Goal: Information Seeking & Learning: Learn about a topic

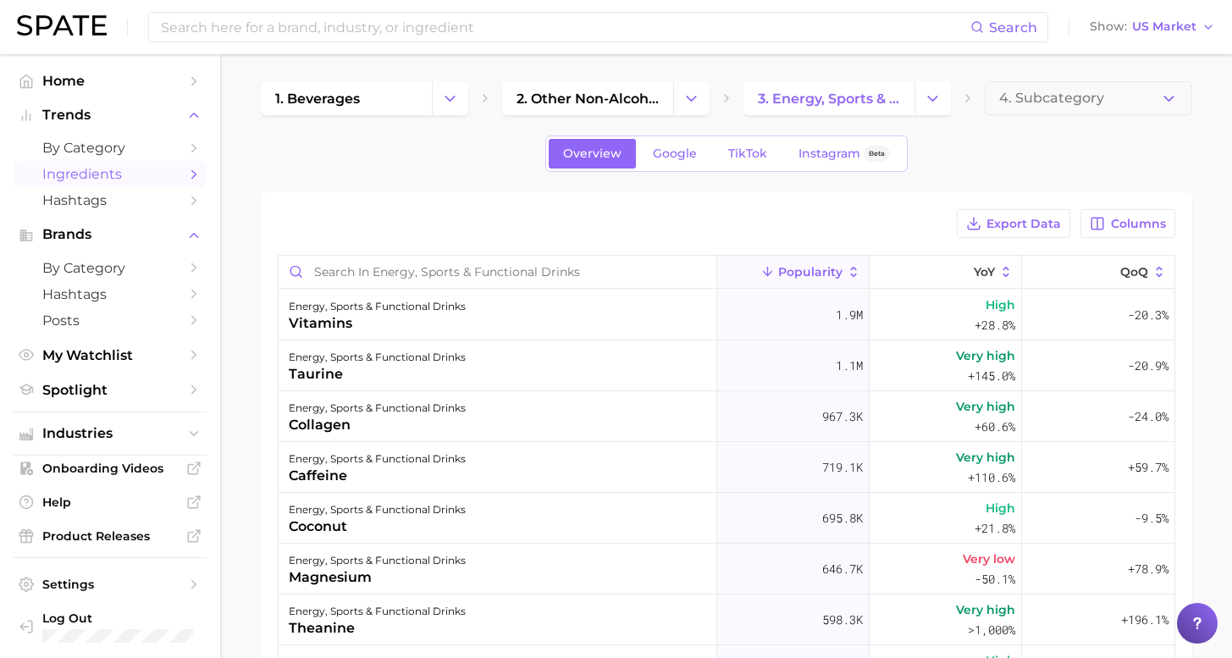
click at [92, 34] on img at bounding box center [62, 25] width 90 height 20
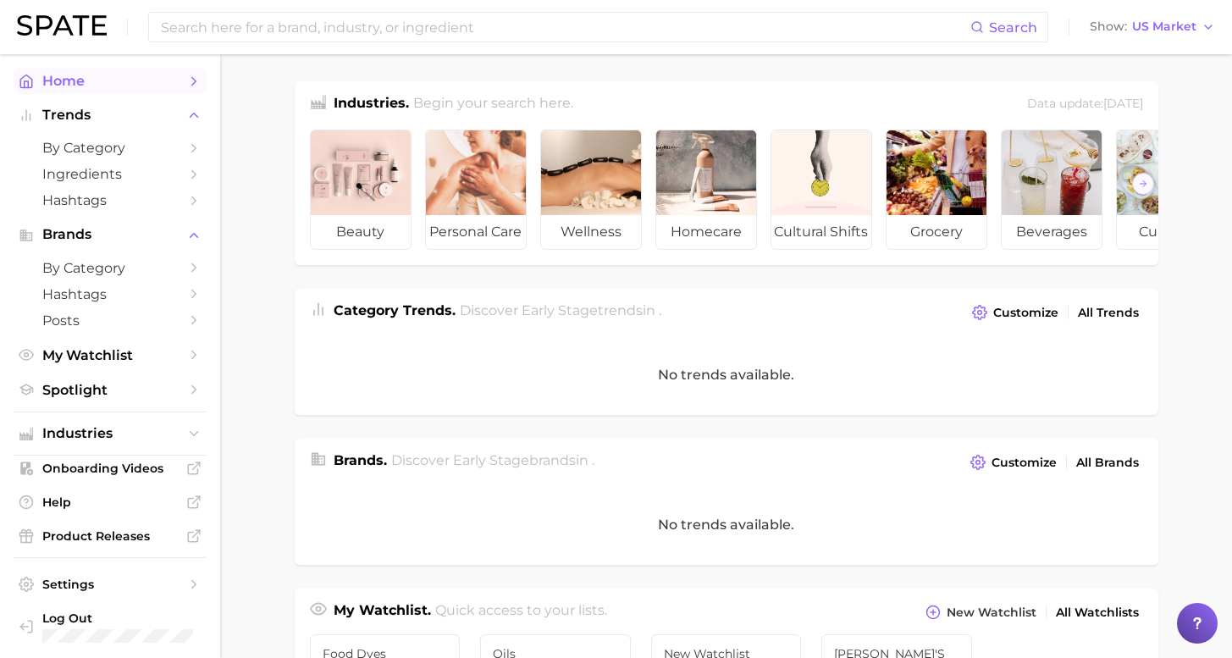
click at [68, 88] on link "Home" at bounding box center [110, 81] width 193 height 26
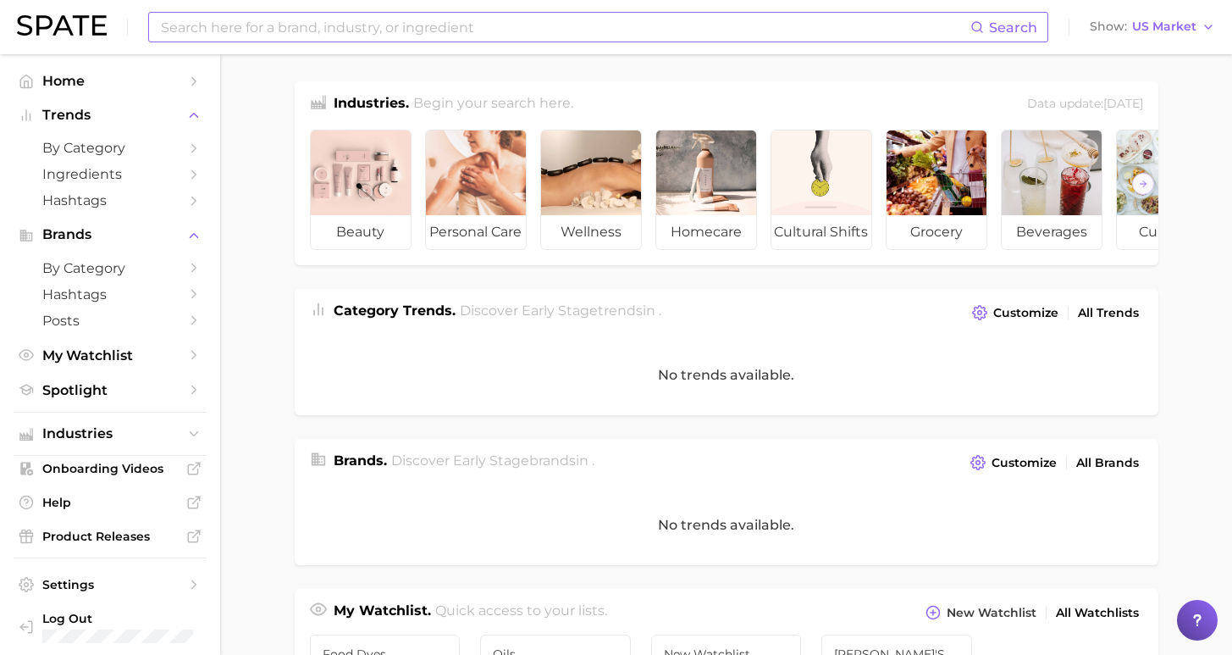
click at [512, 37] on input at bounding box center [564, 27] width 811 height 29
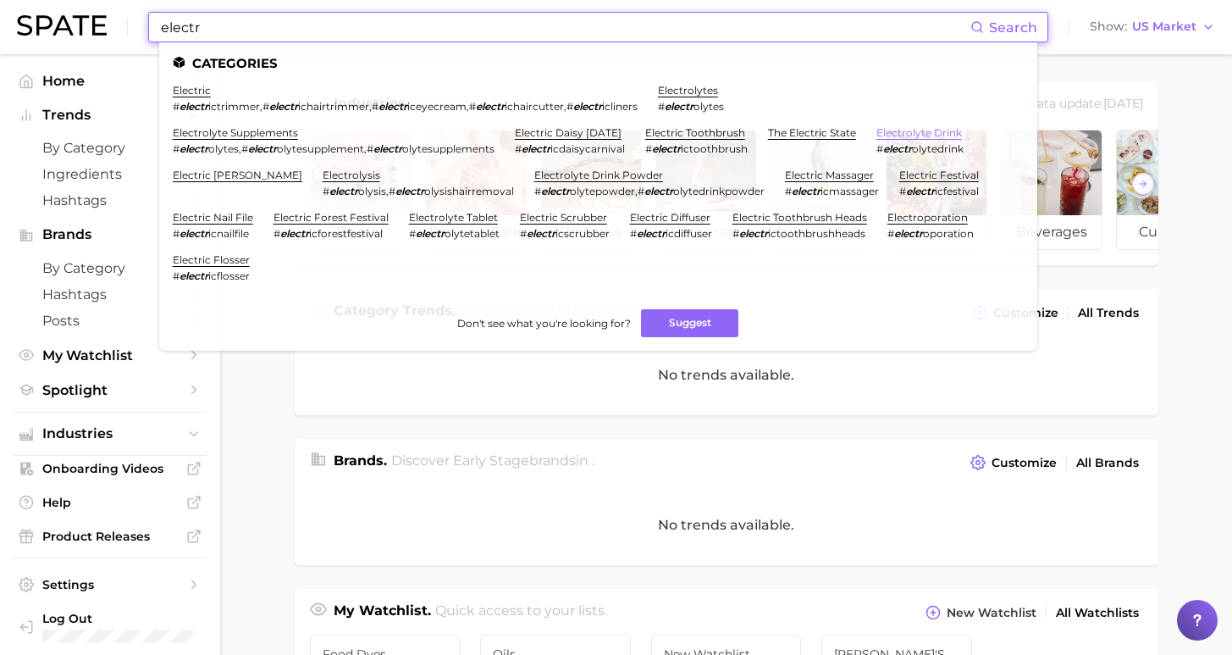
type input "electr"
click at [877, 133] on link "electrolyte drink" at bounding box center [920, 132] width 86 height 13
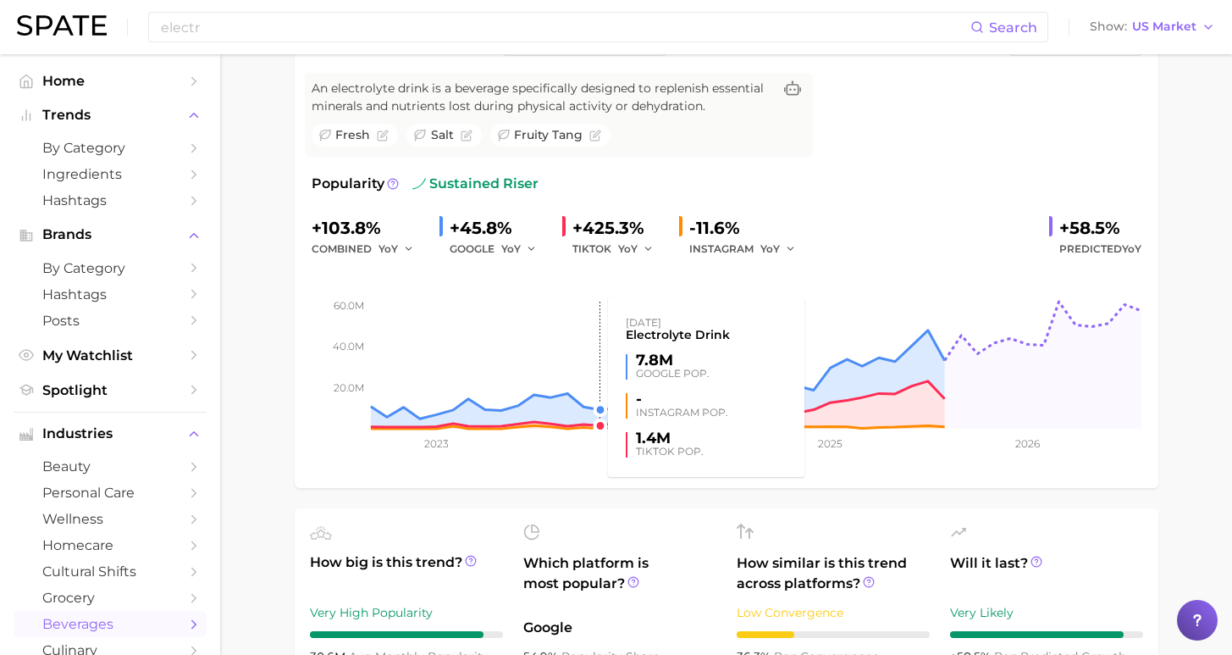
scroll to position [41, 0]
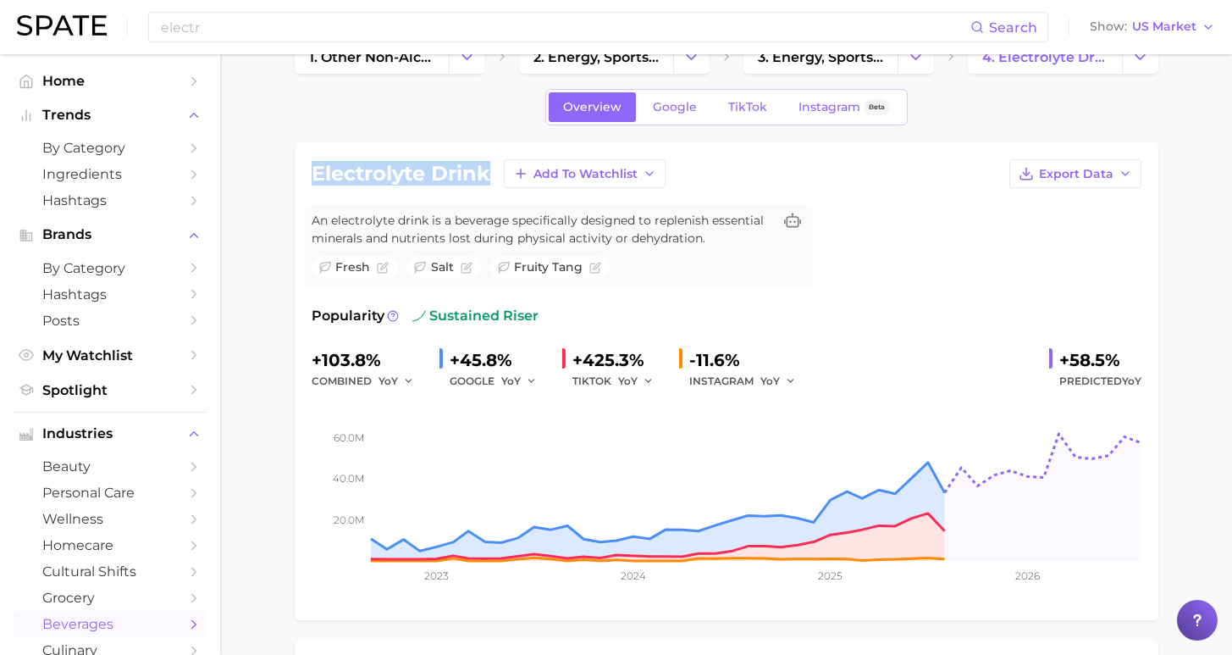
drag, startPoint x: 468, startPoint y: 172, endPoint x: 248, endPoint y: 178, distance: 219.4
click at [467, 173] on h1 "electrolyte drink" at bounding box center [401, 173] width 179 height 20
drag, startPoint x: 470, startPoint y: 174, endPoint x: 324, endPoint y: 185, distance: 146.9
click at [324, 185] on div "electrolyte drink Add to Watchlist Export Data" at bounding box center [727, 173] width 830 height 29
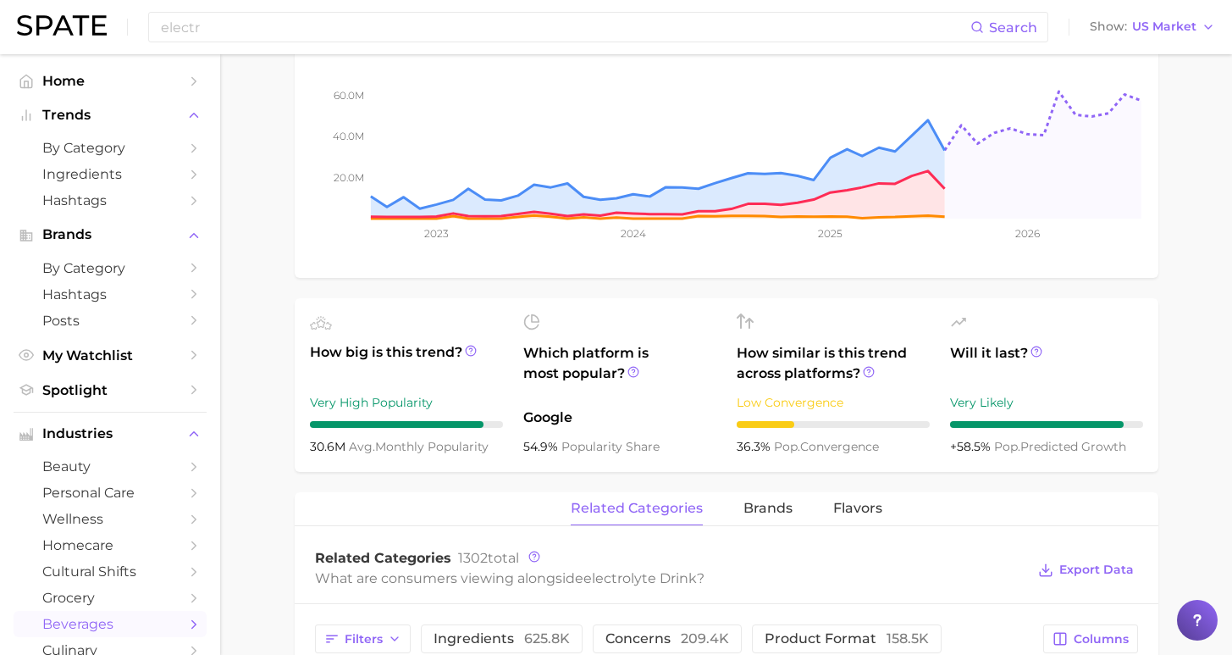
scroll to position [0, 0]
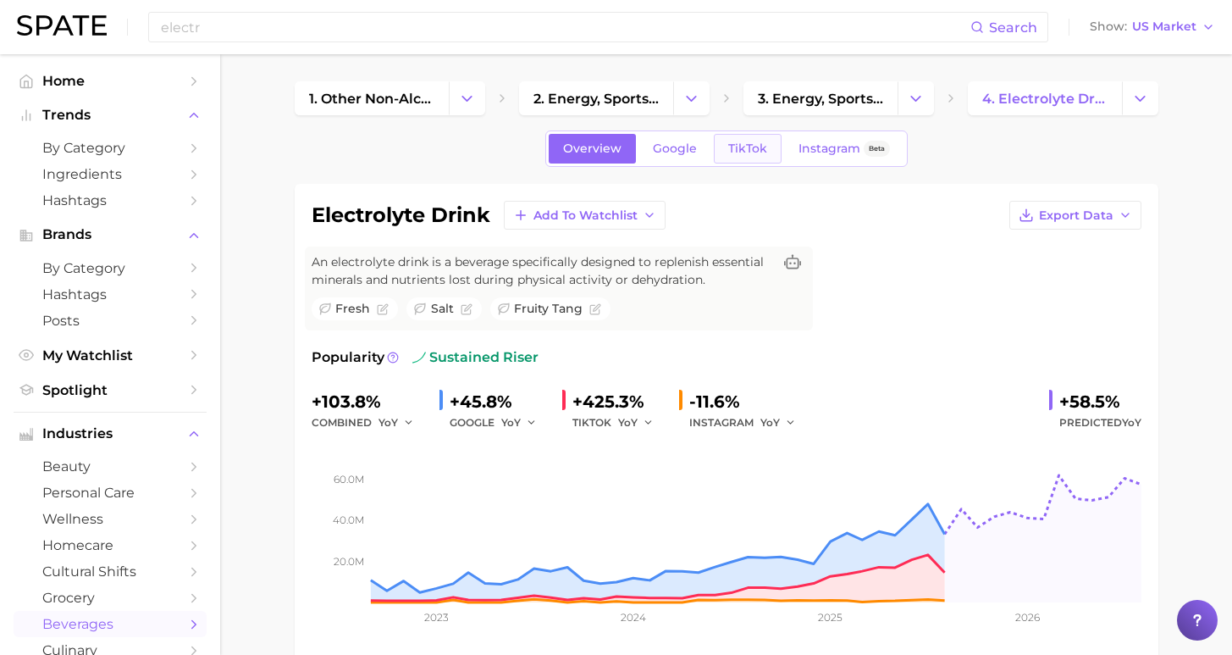
click at [742, 162] on link "TikTok" at bounding box center [748, 149] width 68 height 30
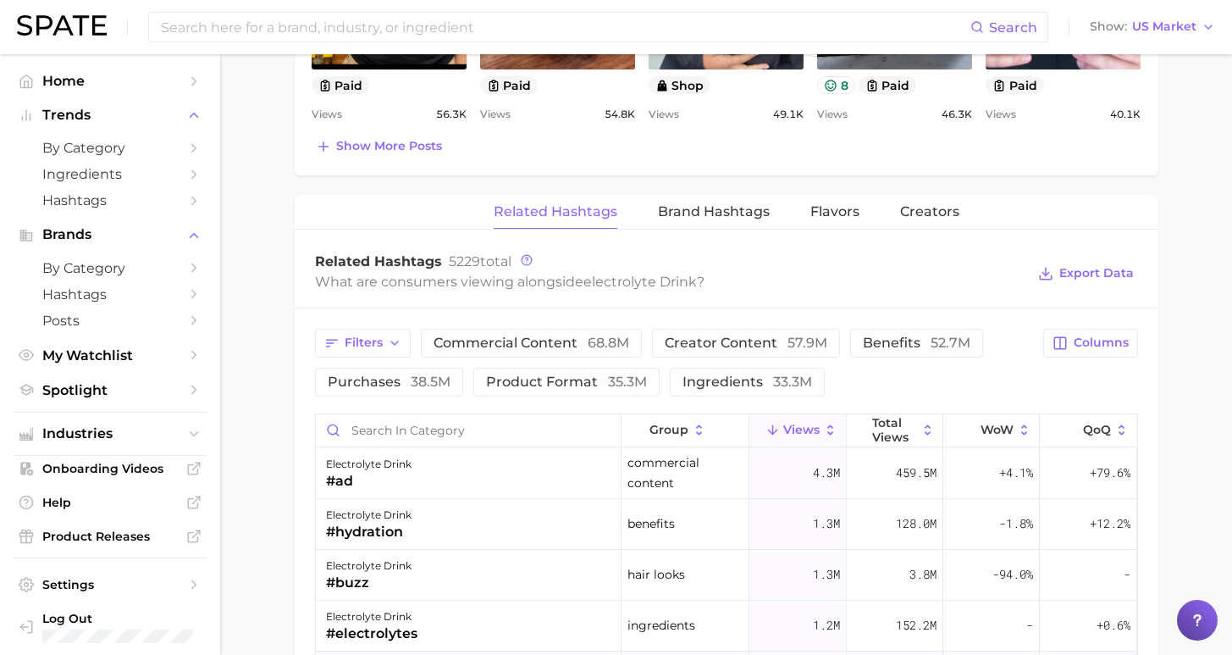
scroll to position [205, 0]
click at [722, 384] on span "ingredients 33.3m" at bounding box center [748, 382] width 130 height 14
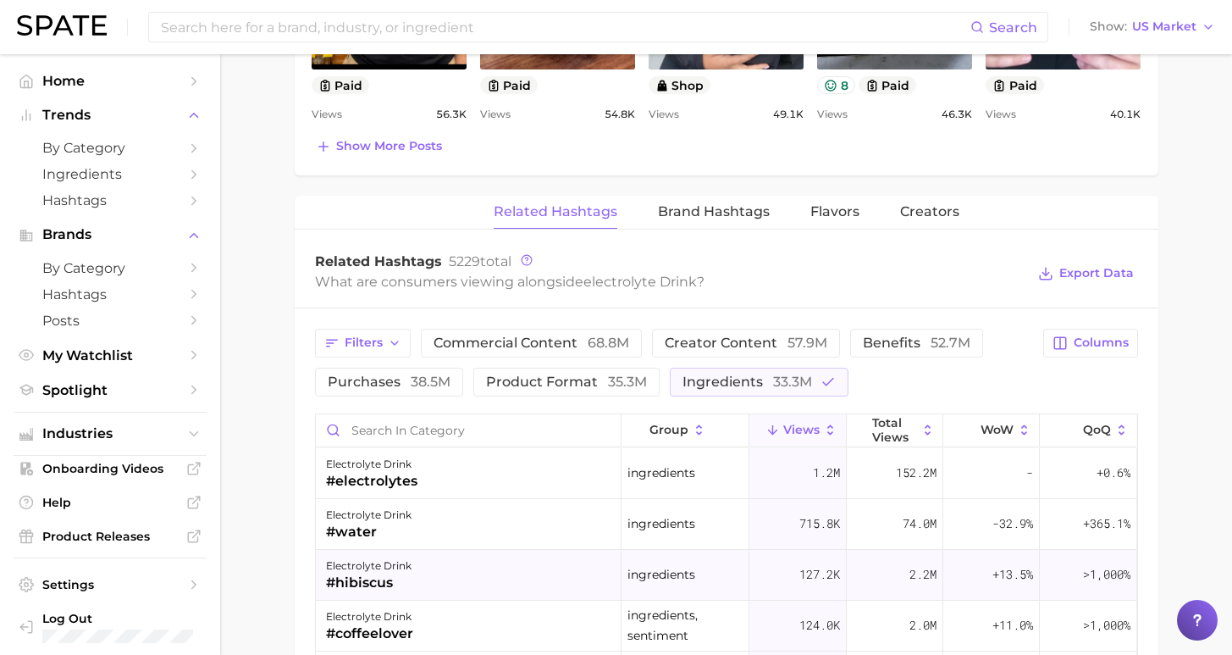
scroll to position [3, 0]
click at [773, 385] on span "33.3m" at bounding box center [792, 381] width 39 height 16
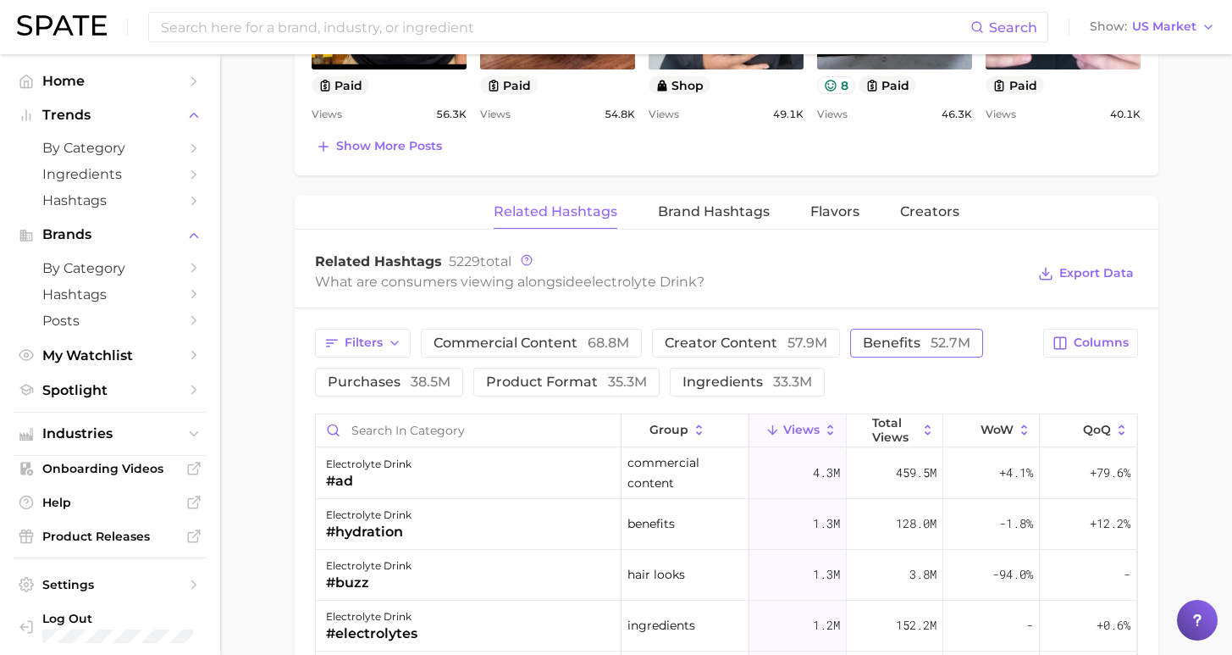
click at [863, 346] on span "benefits 52.7m" at bounding box center [917, 343] width 108 height 14
click at [1098, 346] on span "Columns" at bounding box center [1101, 342] width 55 height 14
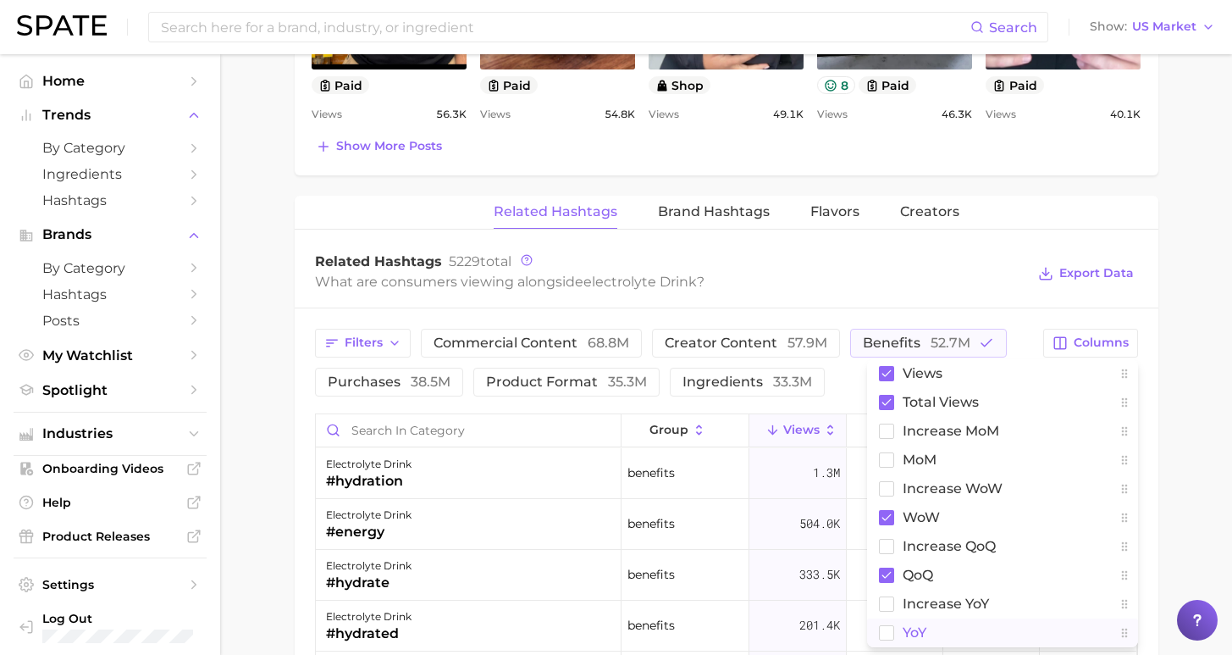
drag, startPoint x: 926, startPoint y: 632, endPoint x: 939, endPoint y: 621, distance: 17.5
click at [926, 632] on span "YoY" at bounding box center [915, 632] width 24 height 14
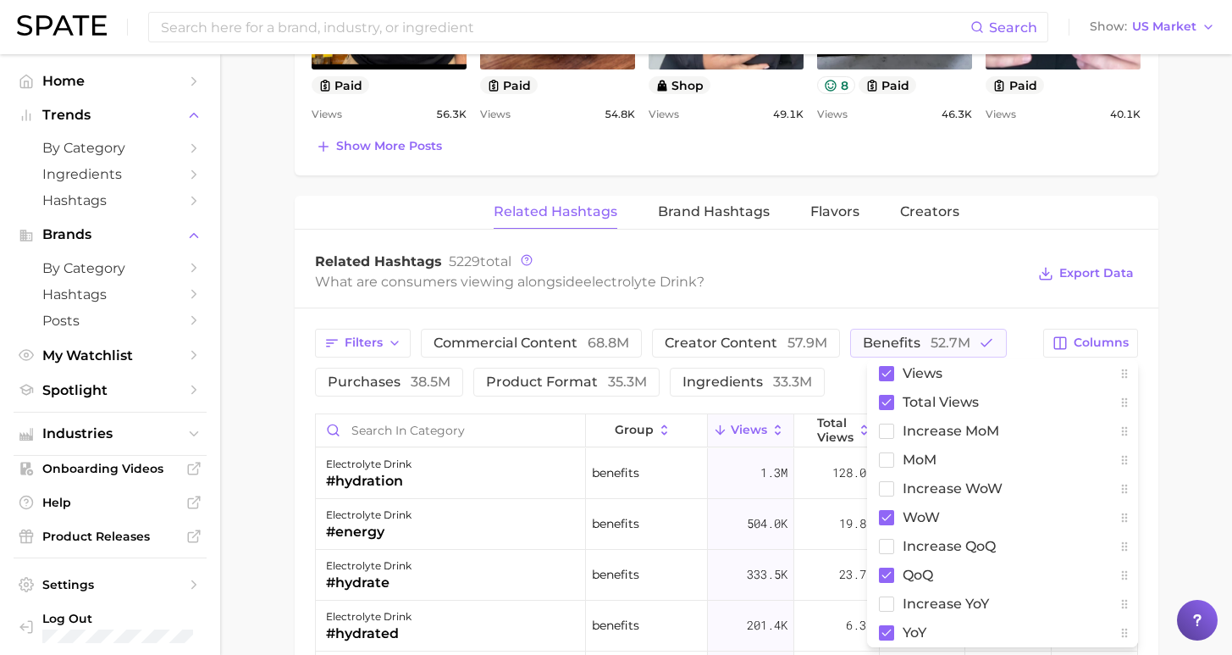
click at [1185, 470] on main "1. other non-alcoholic beverages 2. energy, sports & functional drinks 3. energ…" at bounding box center [726, 21] width 1012 height 2304
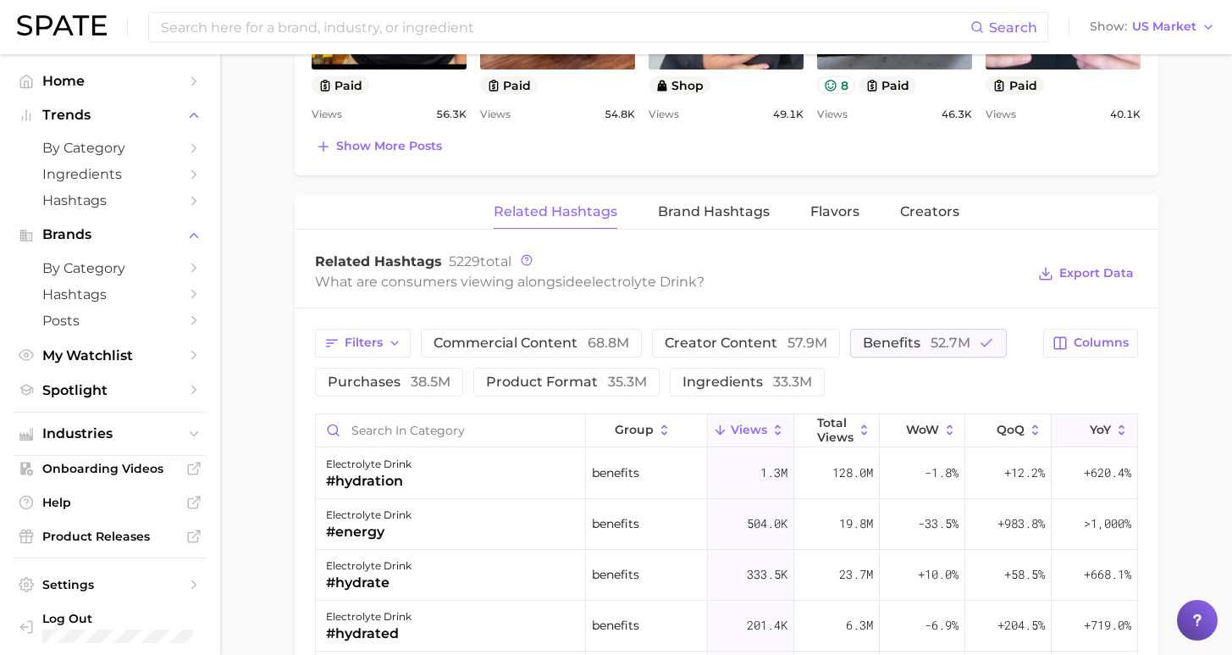
click at [1099, 437] on button "YoY" at bounding box center [1095, 430] width 86 height 33
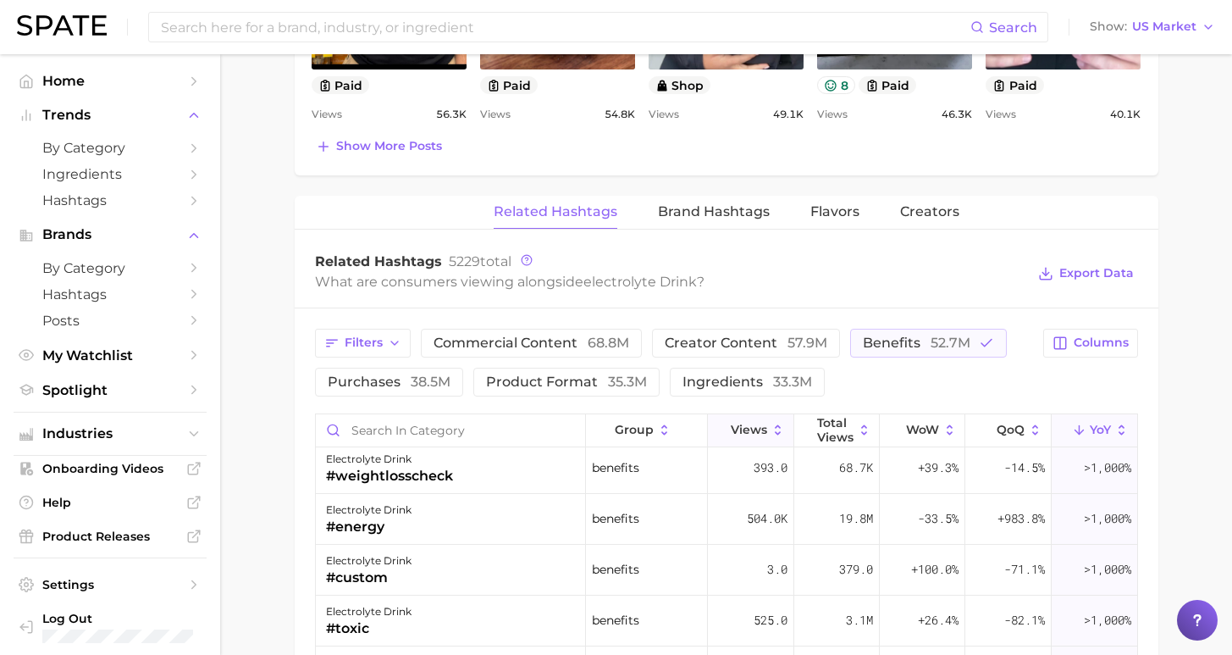
click at [732, 429] on span "Views" at bounding box center [749, 430] width 36 height 14
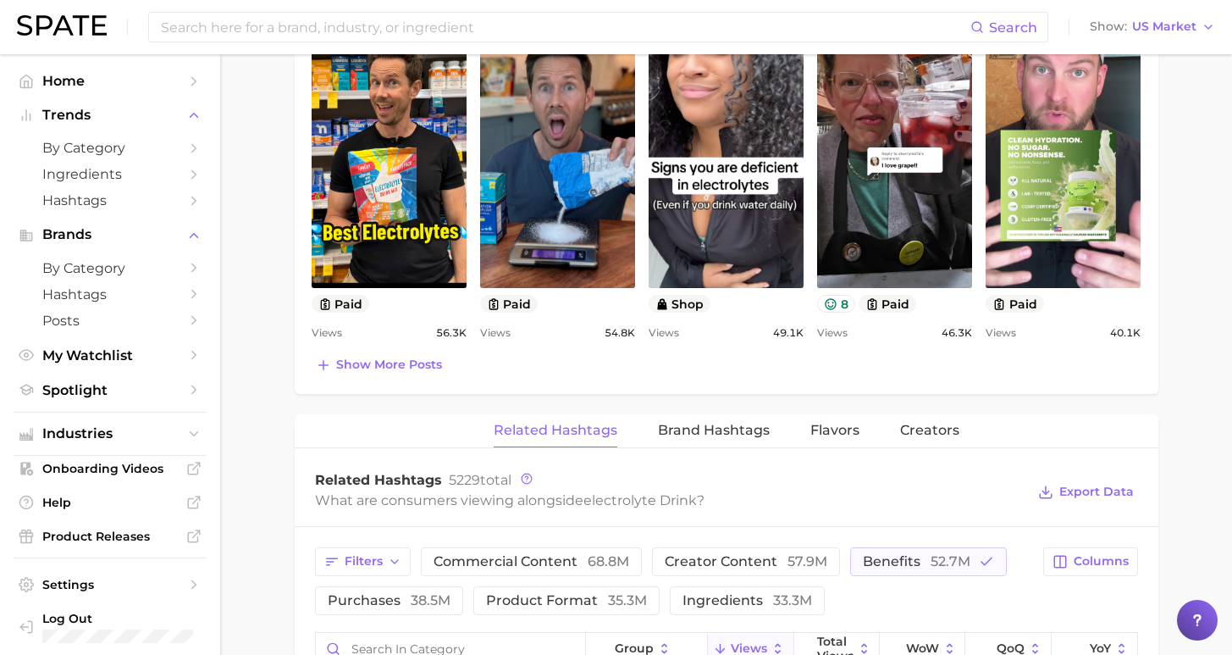
scroll to position [970, 0]
